Goal: Task Accomplishment & Management: Manage account settings

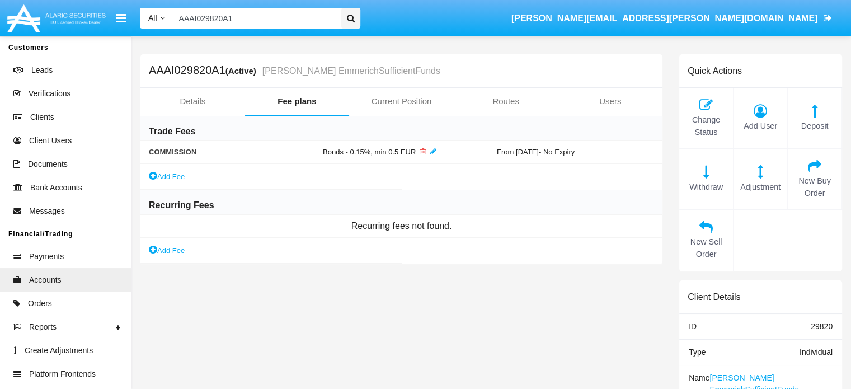
scroll to position [174, 0]
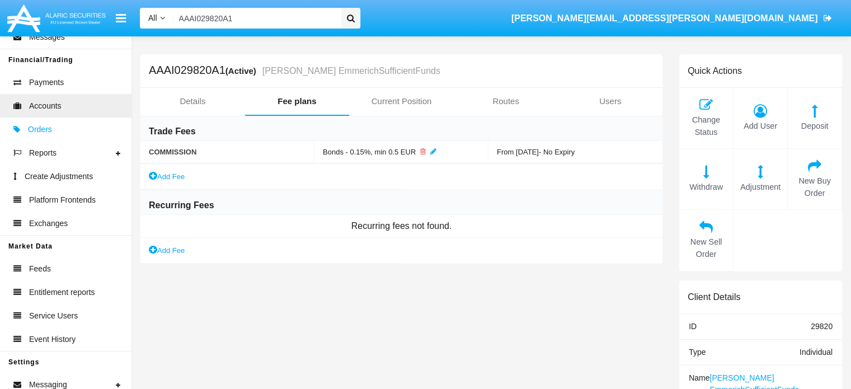
click at [37, 134] on span "Orders" at bounding box center [40, 130] width 24 height 12
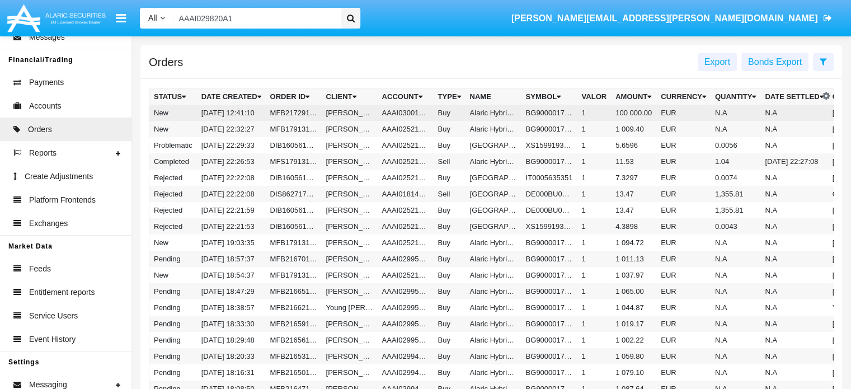
click at [307, 113] on td "MFB217291755510070716" at bounding box center [294, 113] width 56 height 16
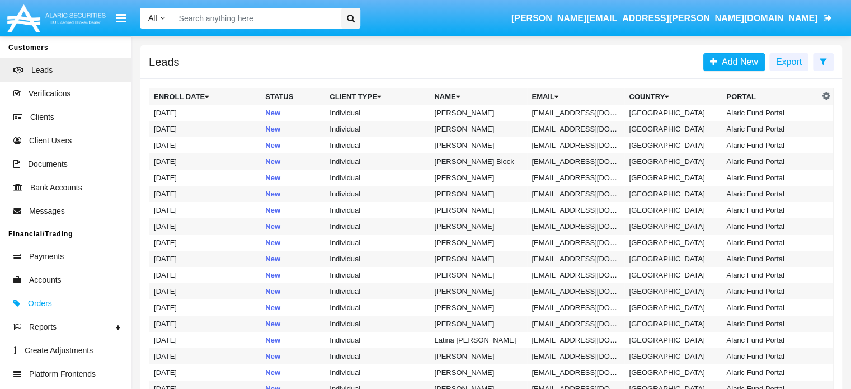
click at [38, 305] on span "Orders" at bounding box center [40, 304] width 24 height 12
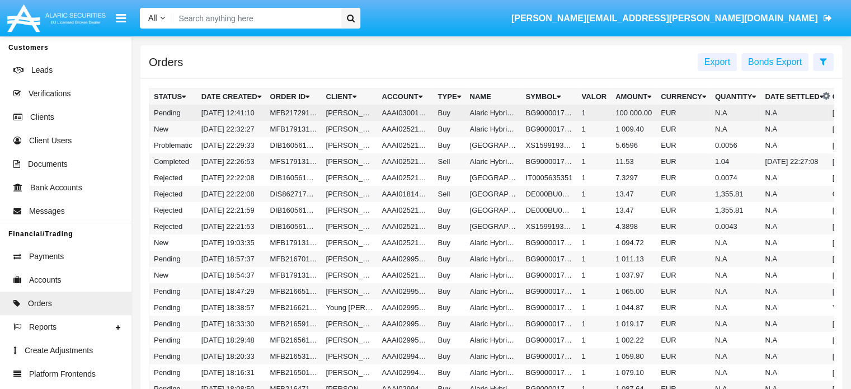
click at [286, 115] on td "MFB217291755510070716" at bounding box center [294, 113] width 56 height 16
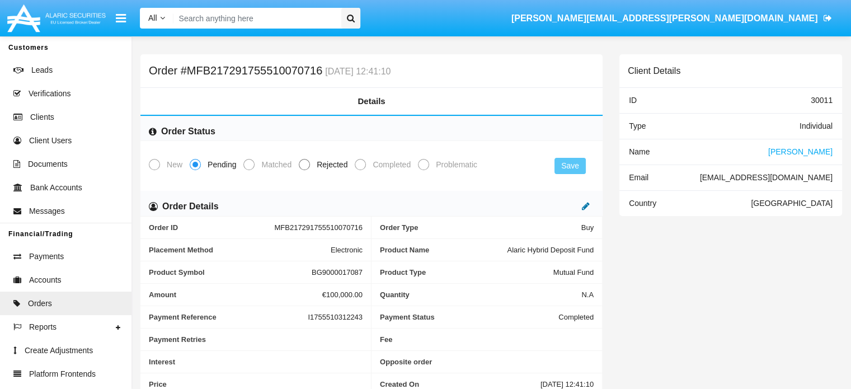
click at [586, 209] on icon at bounding box center [586, 206] width 8 height 9
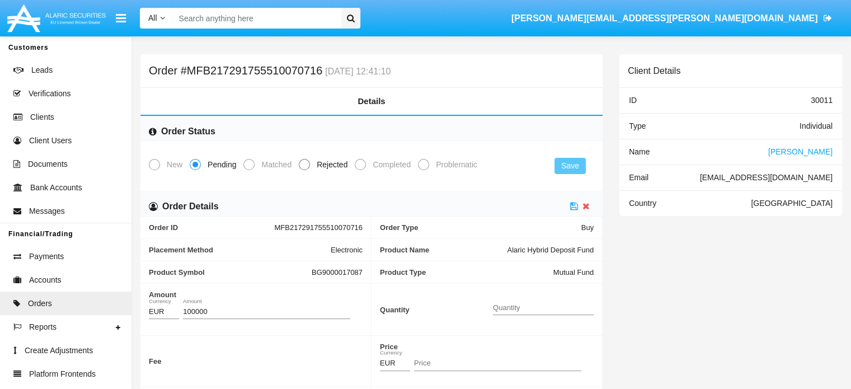
scroll to position [132, 0]
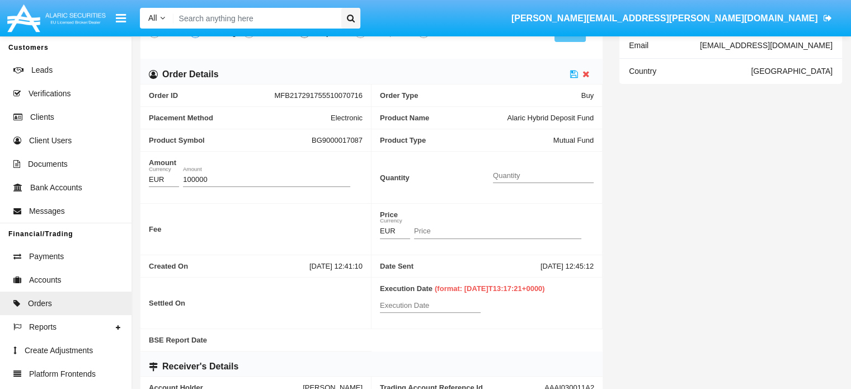
click at [538, 176] on input "Quantity" at bounding box center [543, 176] width 101 height 8
click at [445, 231] on input "Price" at bounding box center [497, 231] width 167 height 8
paste input "11.0911"
type input "11.0911"
click at [533, 172] on input "Quantity" at bounding box center [543, 176] width 101 height 8
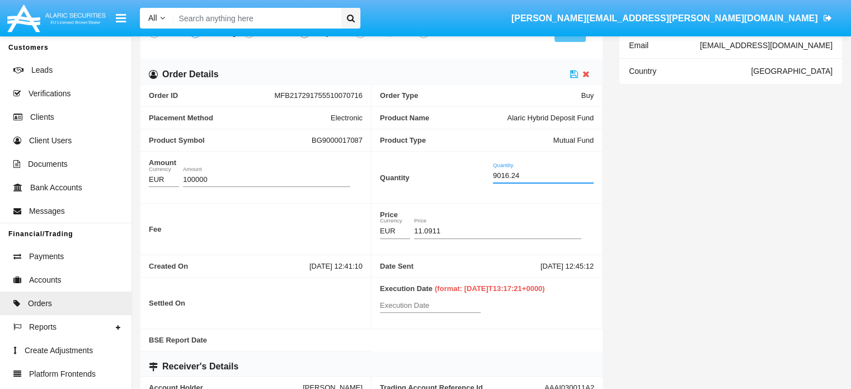
type input "9016.2400"
drag, startPoint x: 459, startPoint y: 286, endPoint x: 547, endPoint y: 287, distance: 88.5
click at [545, 287] on span "(format: 2024-06-22T13:17:21+0000)" at bounding box center [490, 288] width 110 height 8
copy span "2024-06-22T13:17:21+0000"
click at [402, 306] on input "Execution Date" at bounding box center [430, 306] width 101 height 8
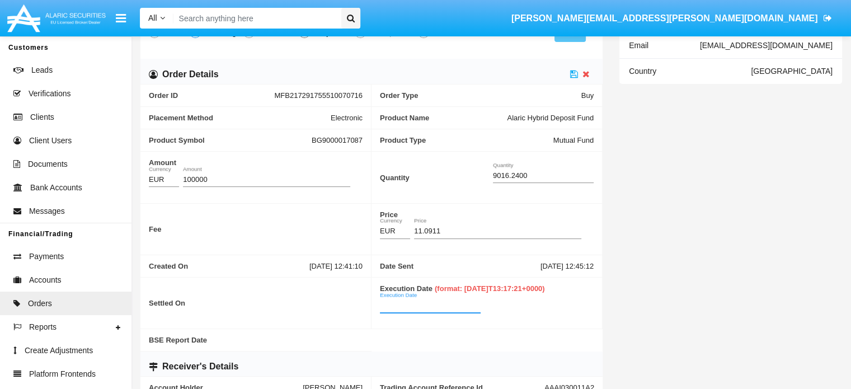
paste input "2024-06-22T13:17:21+0000"
click at [395, 305] on input "2024-06-22T13:17:21+0000" at bounding box center [430, 306] width 101 height 8
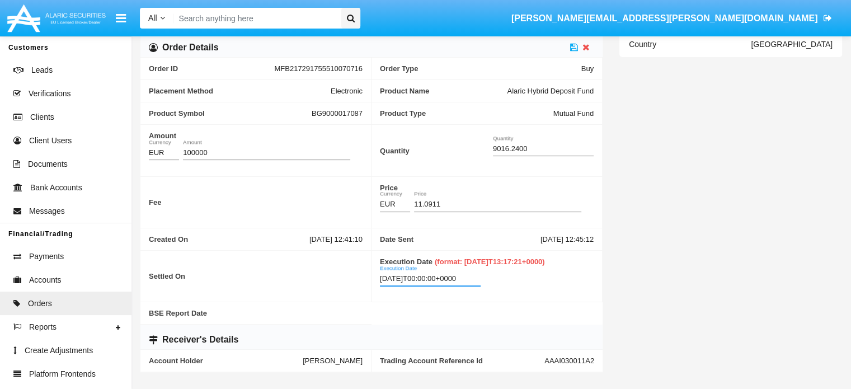
scroll to position [158, 0]
click at [573, 47] on icon at bounding box center [574, 47] width 8 height 9
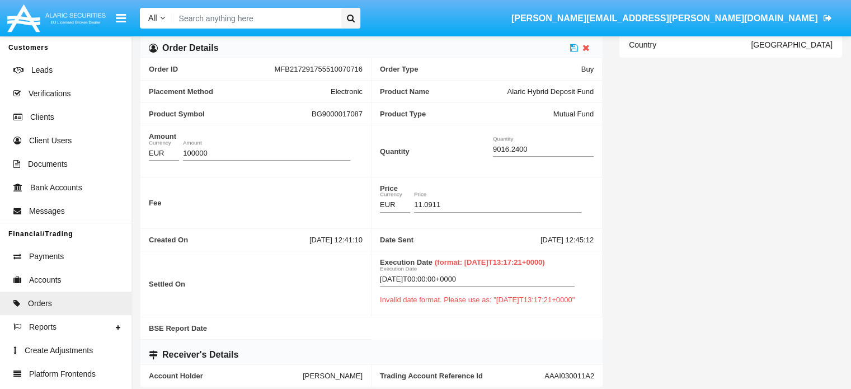
click at [397, 276] on input "2025-08-18T00:00:00+0000" at bounding box center [477, 279] width 195 height 8
click at [428, 278] on input "2025-08-18T00:00:00+0000" at bounding box center [477, 279] width 195 height 8
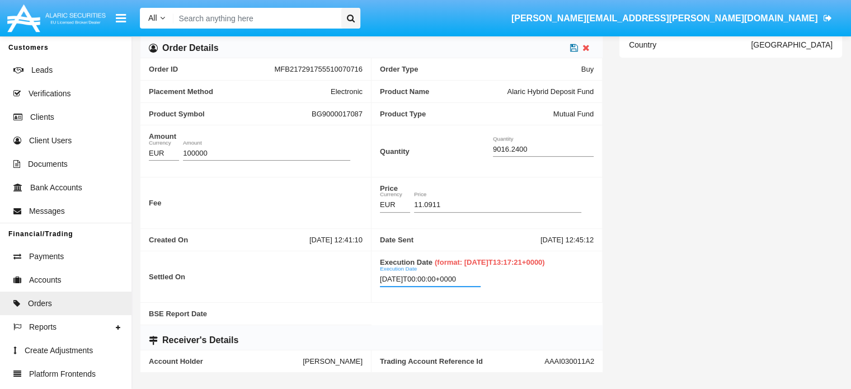
type input "2025-08-18T00:00:00+0000"
click at [574, 49] on icon at bounding box center [574, 47] width 8 height 9
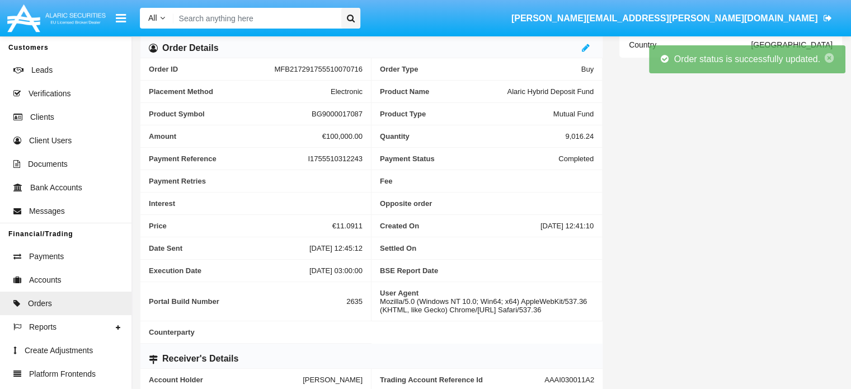
scroll to position [0, 0]
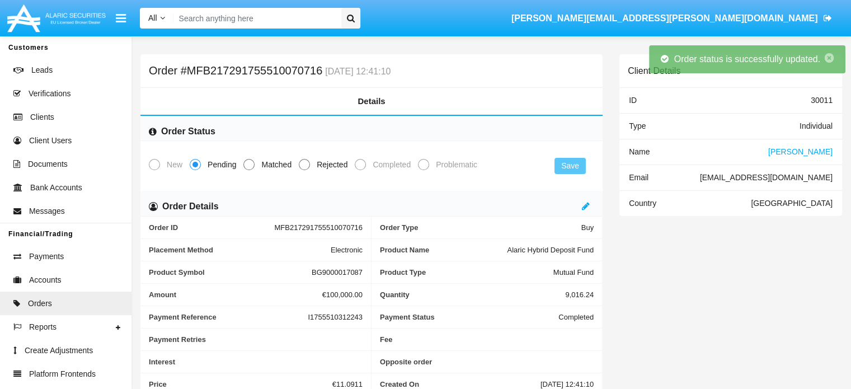
click at [247, 167] on span at bounding box center [249, 164] width 11 height 11
click at [249, 170] on input "Matched" at bounding box center [249, 170] width 1 height 1
radio input "true"
click at [575, 168] on button "Save" at bounding box center [570, 166] width 31 height 16
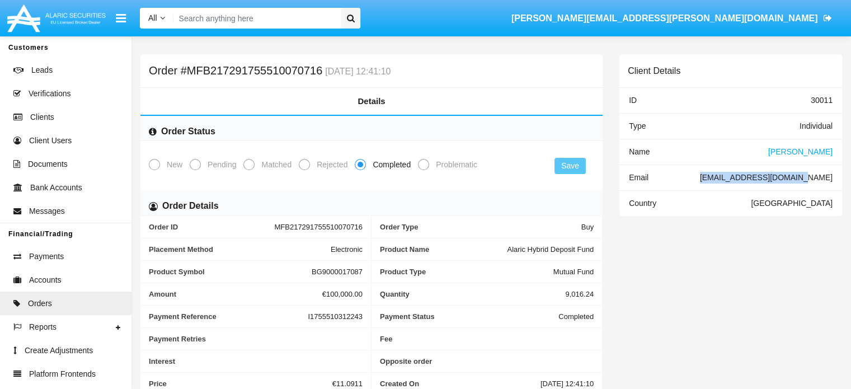
drag, startPoint x: 741, startPoint y: 179, endPoint x: 832, endPoint y: 183, distance: 90.8
click at [832, 183] on div "Email [EMAIL_ADDRESS][DOMAIN_NAME]" at bounding box center [731, 178] width 223 height 26
copy div "[EMAIL_ADDRESS][DOMAIN_NAME]"
